Goal: Navigation & Orientation: Find specific page/section

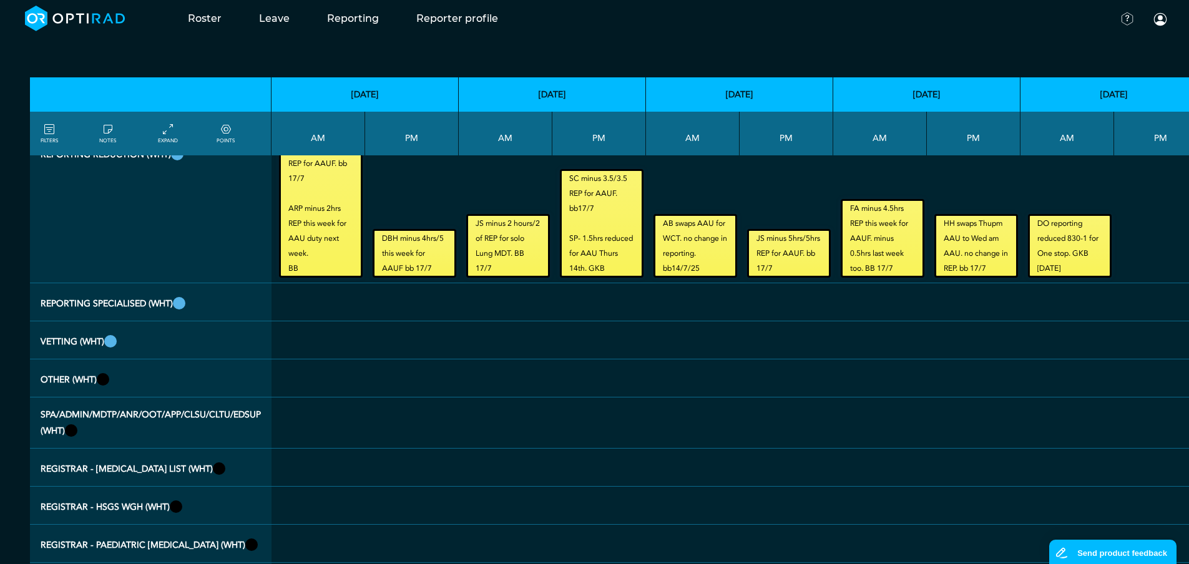
scroll to position [2518, 0]
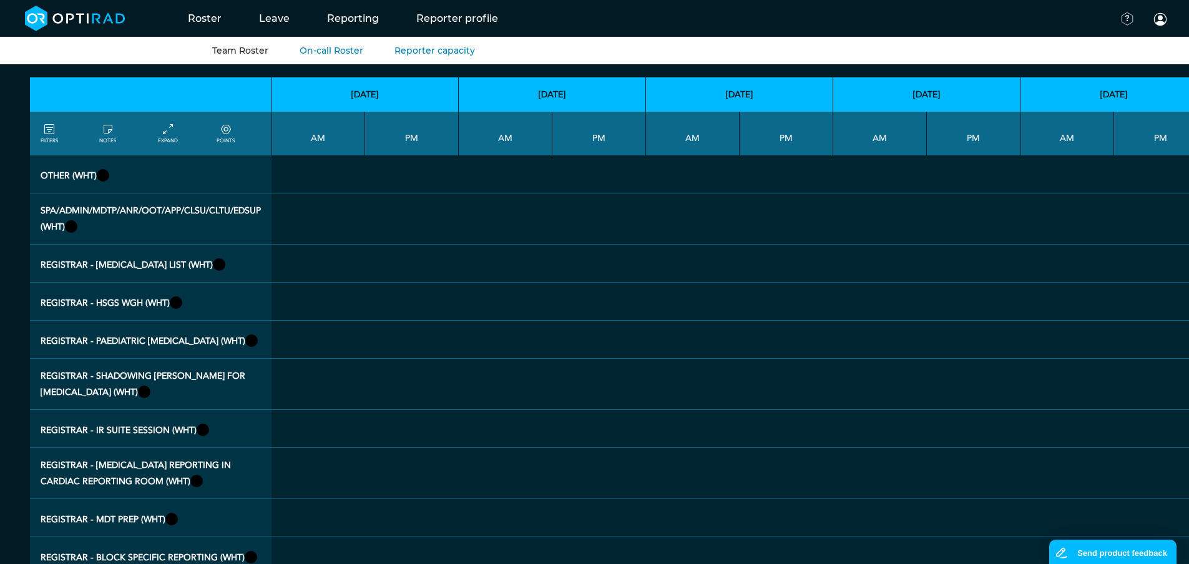
click at [252, 52] on link "Team Roster" at bounding box center [240, 50] width 56 height 11
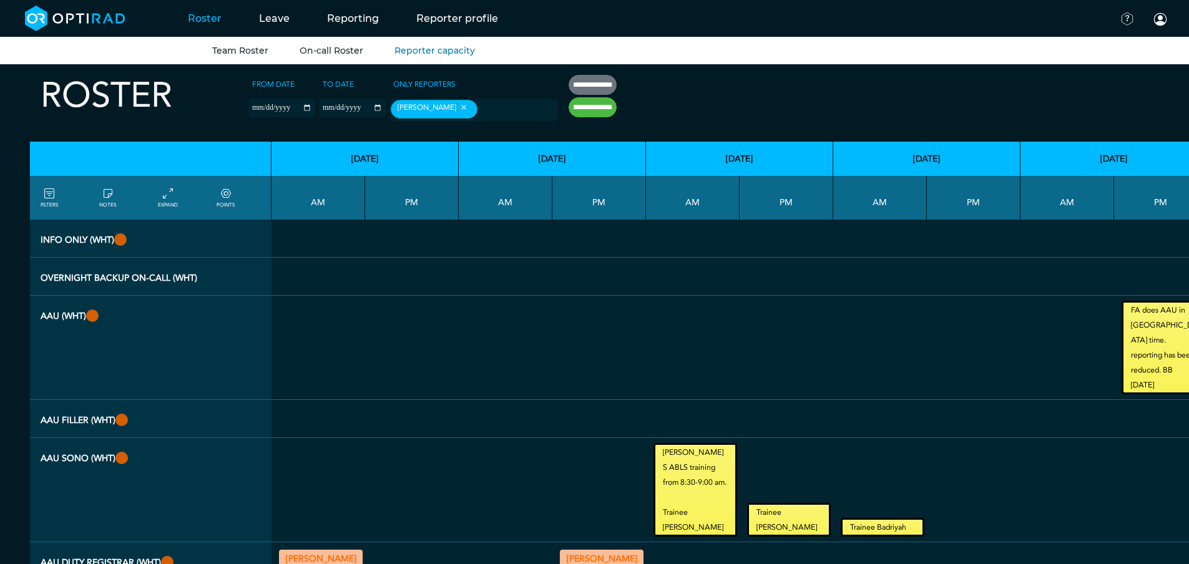
click at [308, 55] on link "On-call Roster" at bounding box center [332, 50] width 64 height 11
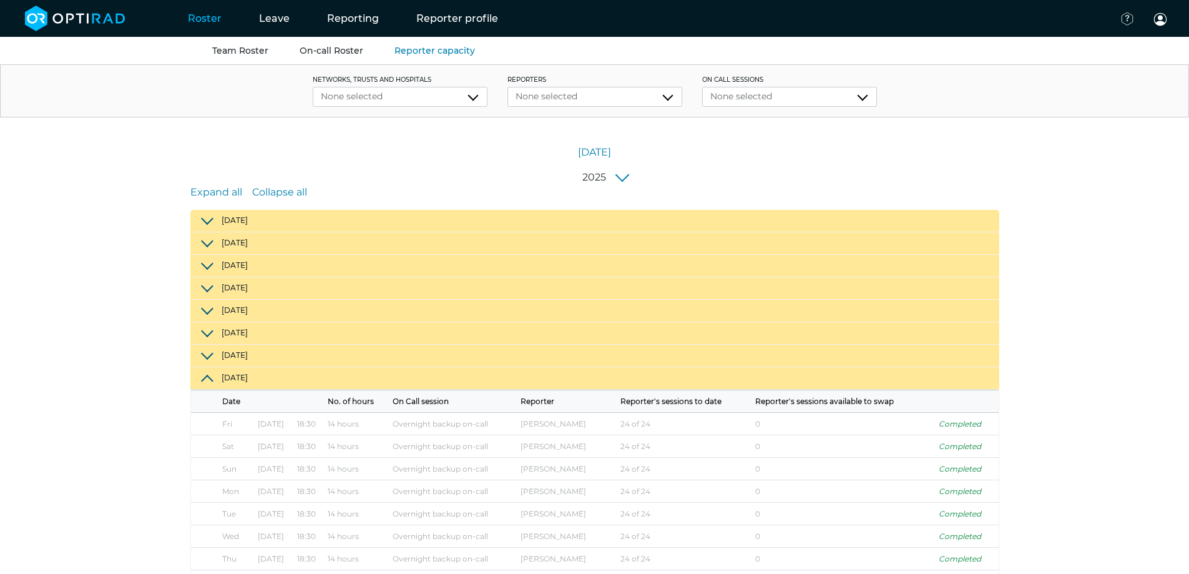
click at [258, 49] on link "Team Roster" at bounding box center [240, 50] width 56 height 11
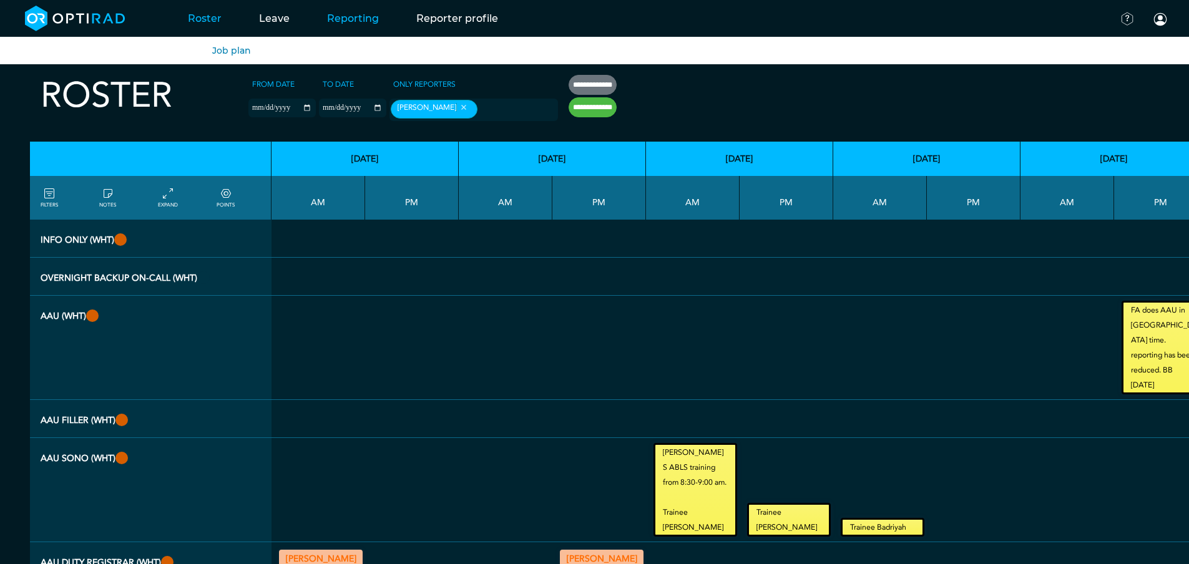
click at [351, 23] on link "Reporting" at bounding box center [352, 18] width 89 height 49
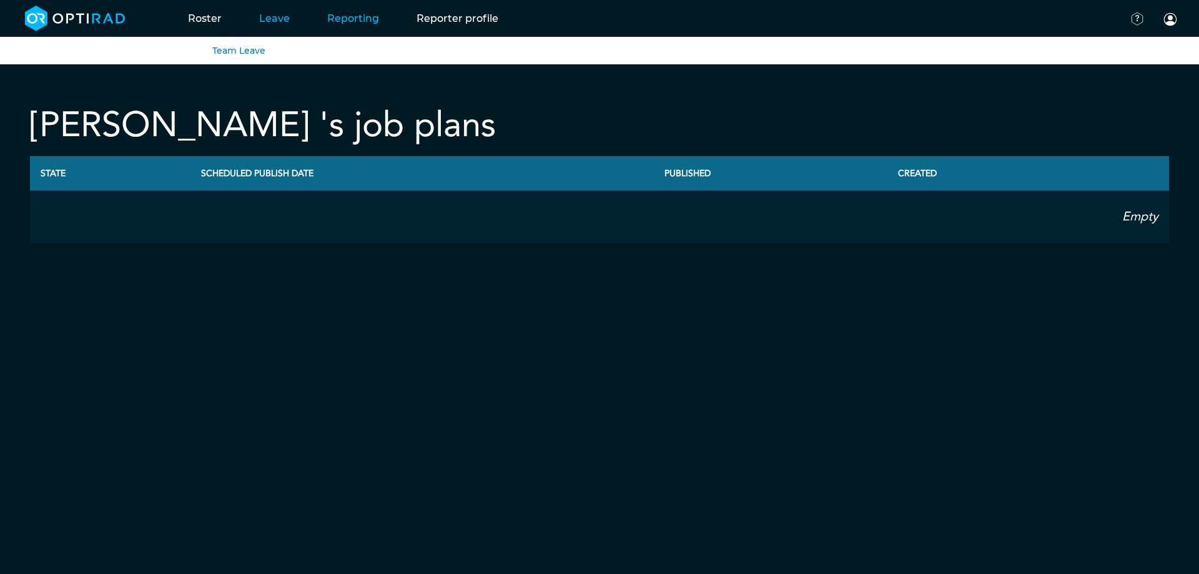
click at [289, 23] on link "Leave" at bounding box center [274, 18] width 68 height 49
